Goal: Information Seeking & Learning: Learn about a topic

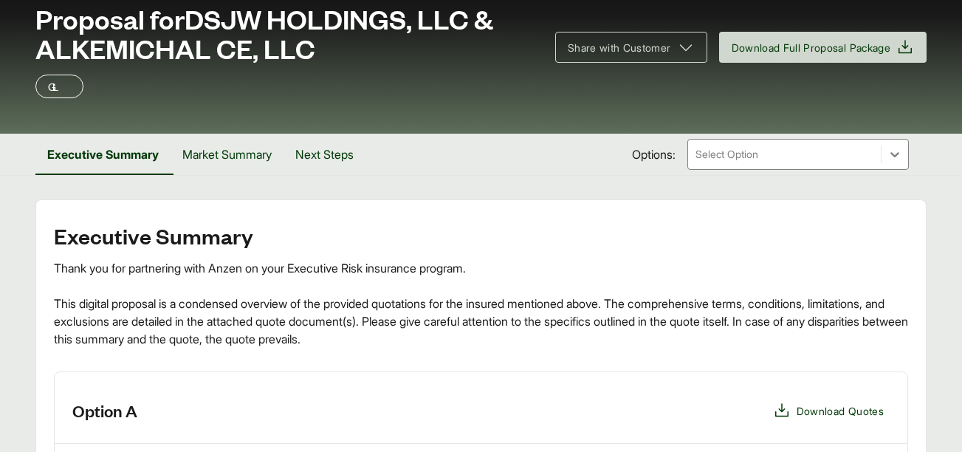
scroll to position [94, 0]
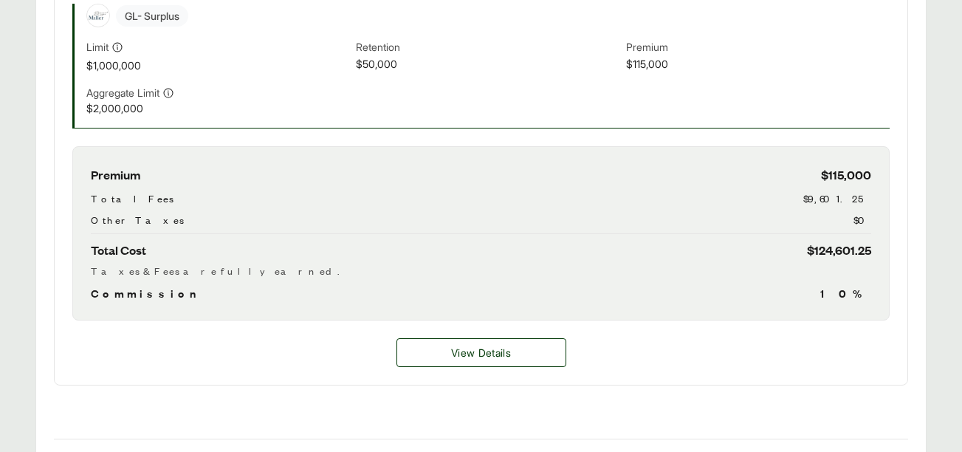
scroll to position [577, 0]
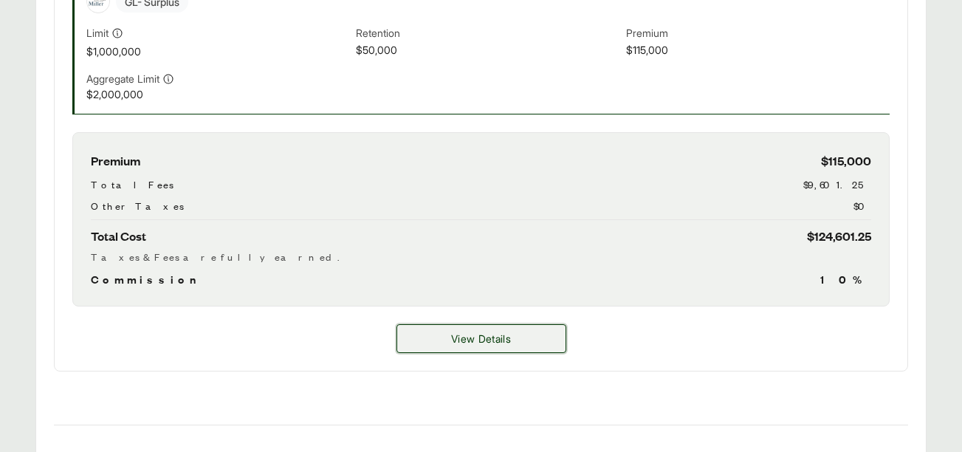
click at [517, 342] on button "View Details" at bounding box center [481, 338] width 170 height 29
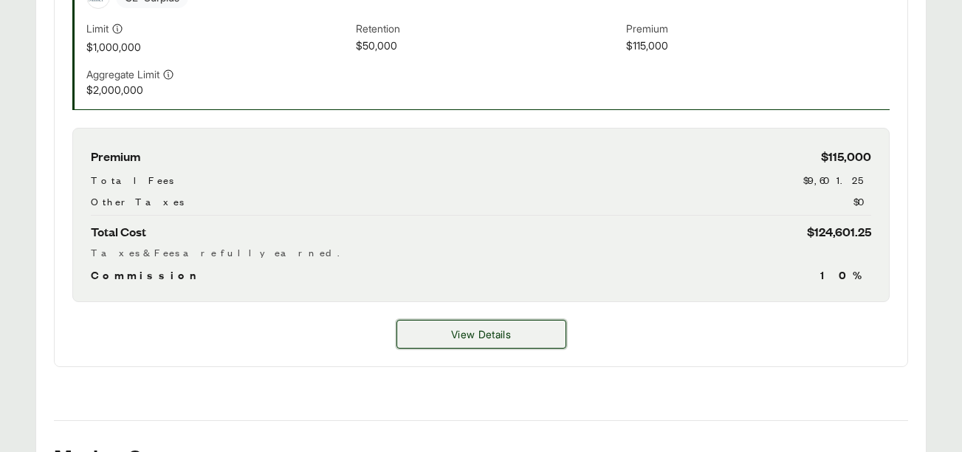
scroll to position [573, 0]
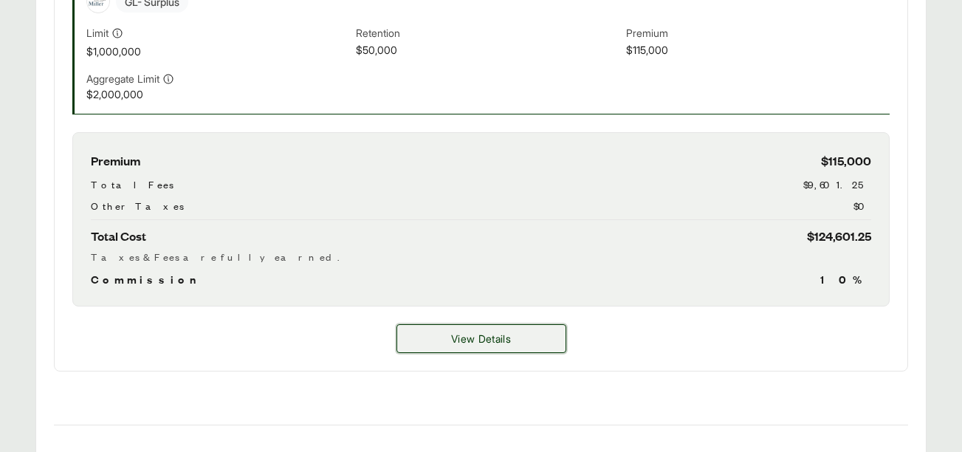
click at [480, 346] on button "View Details" at bounding box center [481, 338] width 170 height 29
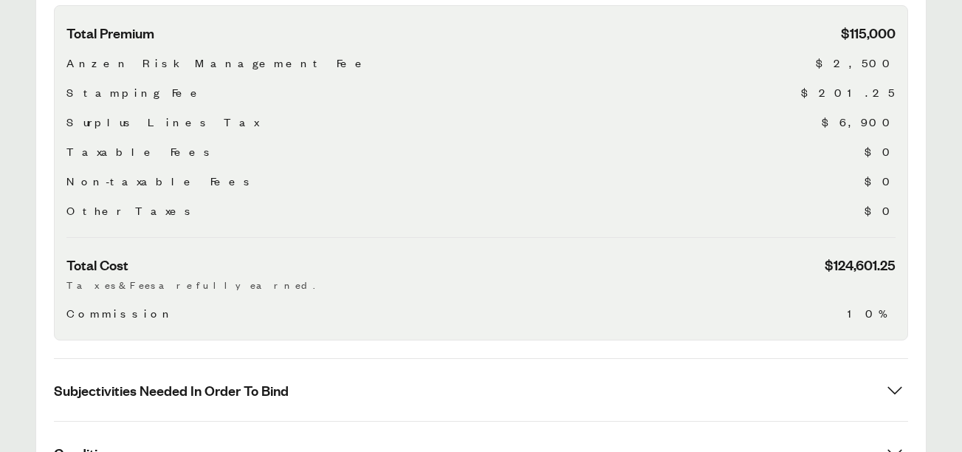
scroll to position [572, 0]
